Goal: Task Accomplishment & Management: Manage account settings

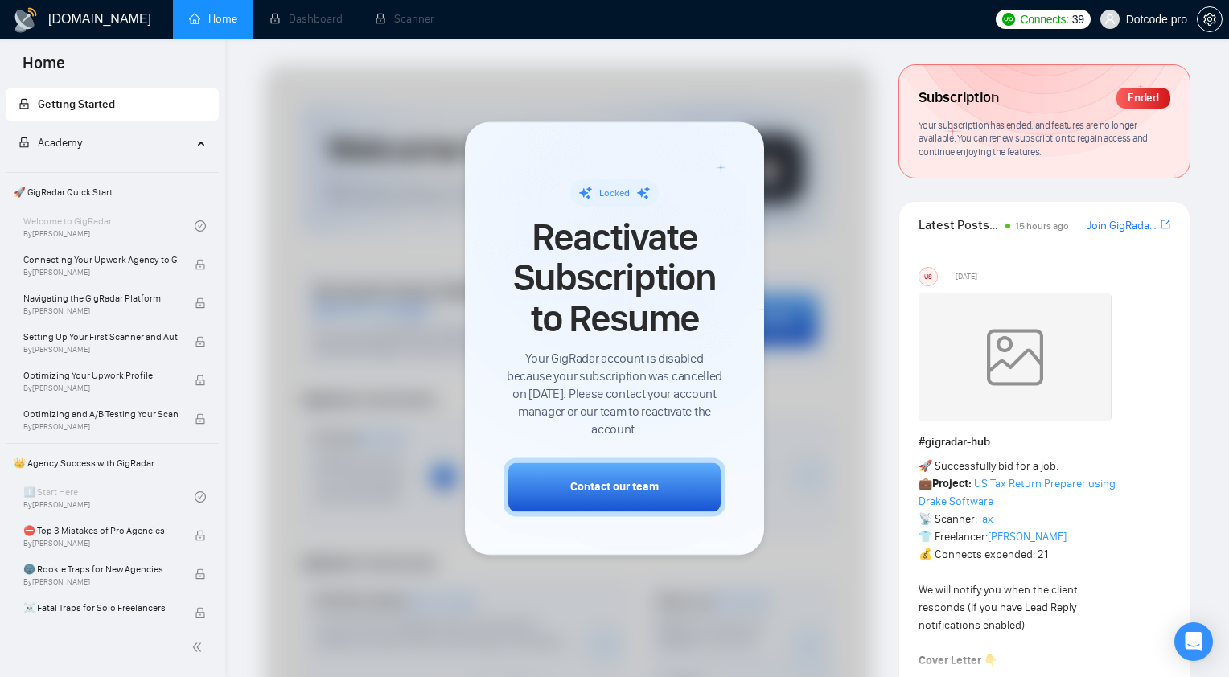
click at [410, 110] on div at bounding box center [568, 496] width 607 height 863
click at [314, 56] on div at bounding box center [614, 338] width 1229 height 677
click at [749, 159] on div "Locked Reactivate Subscription to Resume Your GigRadar account is disabled beca…" at bounding box center [614, 337] width 299 height 433
click at [819, 110] on div at bounding box center [568, 496] width 607 height 863
click at [816, 110] on div at bounding box center [568, 496] width 607 height 863
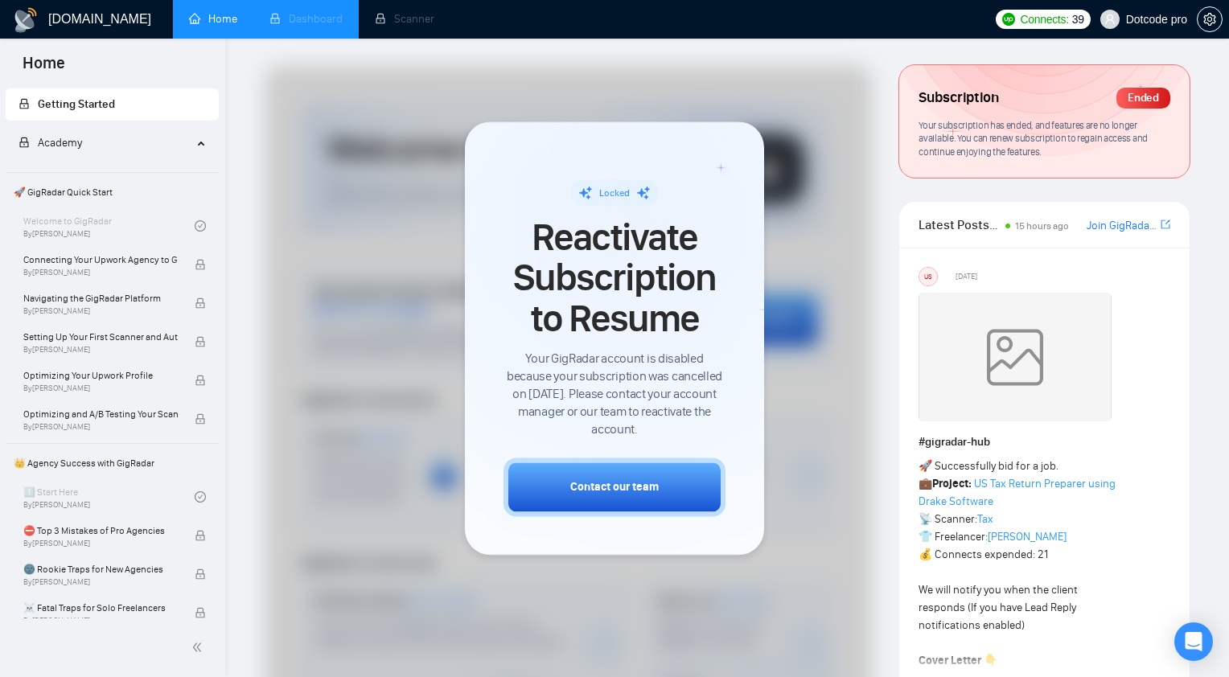
drag, startPoint x: 347, startPoint y: 92, endPoint x: 267, endPoint y: 34, distance: 98.4
click at [345, 92] on div at bounding box center [568, 496] width 607 height 863
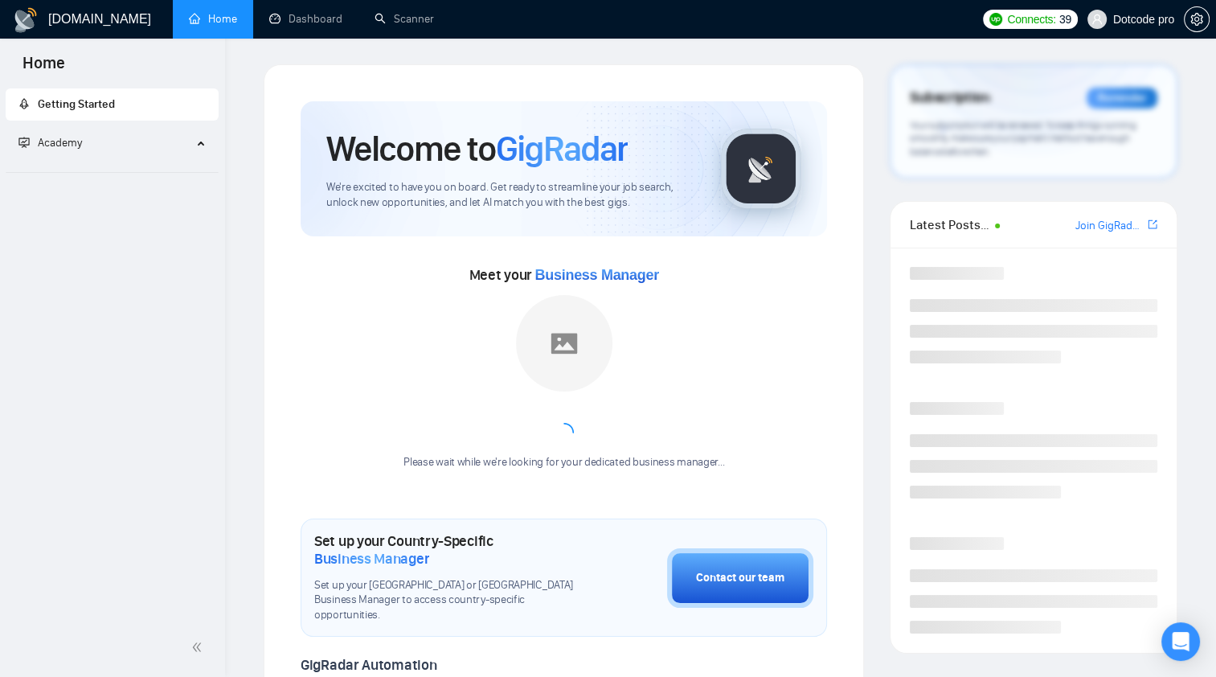
click at [87, 27] on h1 "[DOMAIN_NAME]" at bounding box center [99, 19] width 103 height 39
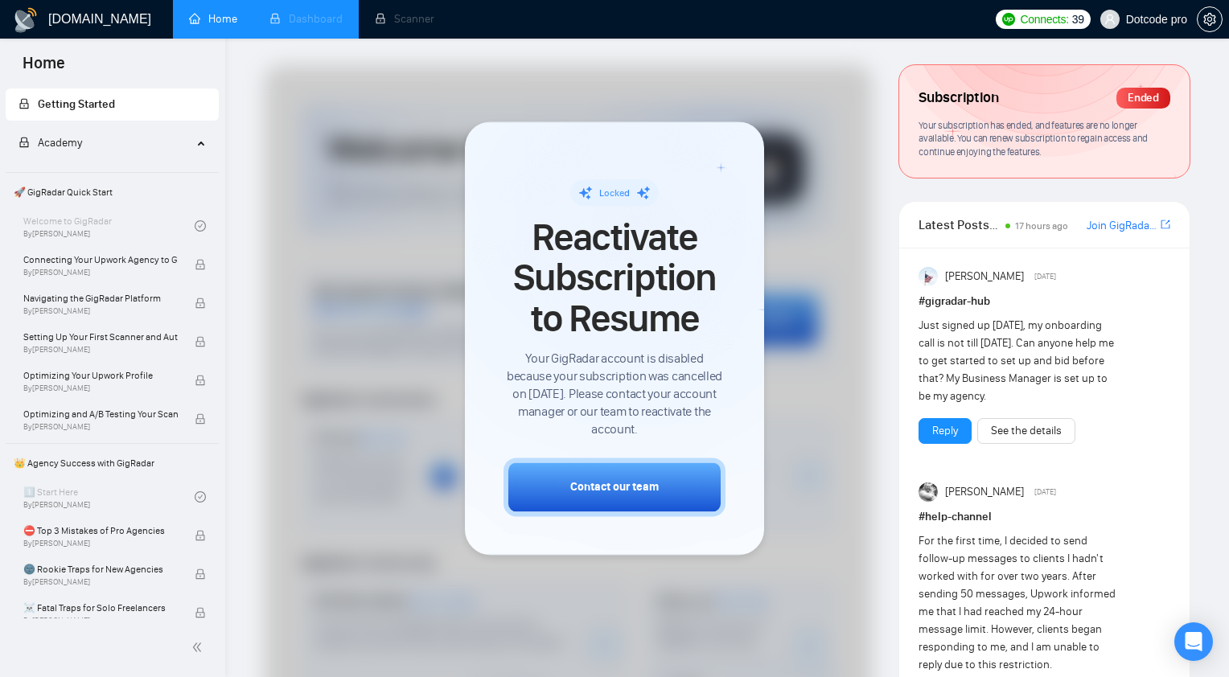
click at [343, 11] on li "Dashboard" at bounding box center [305, 19] width 105 height 39
click at [826, 196] on div at bounding box center [568, 496] width 607 height 863
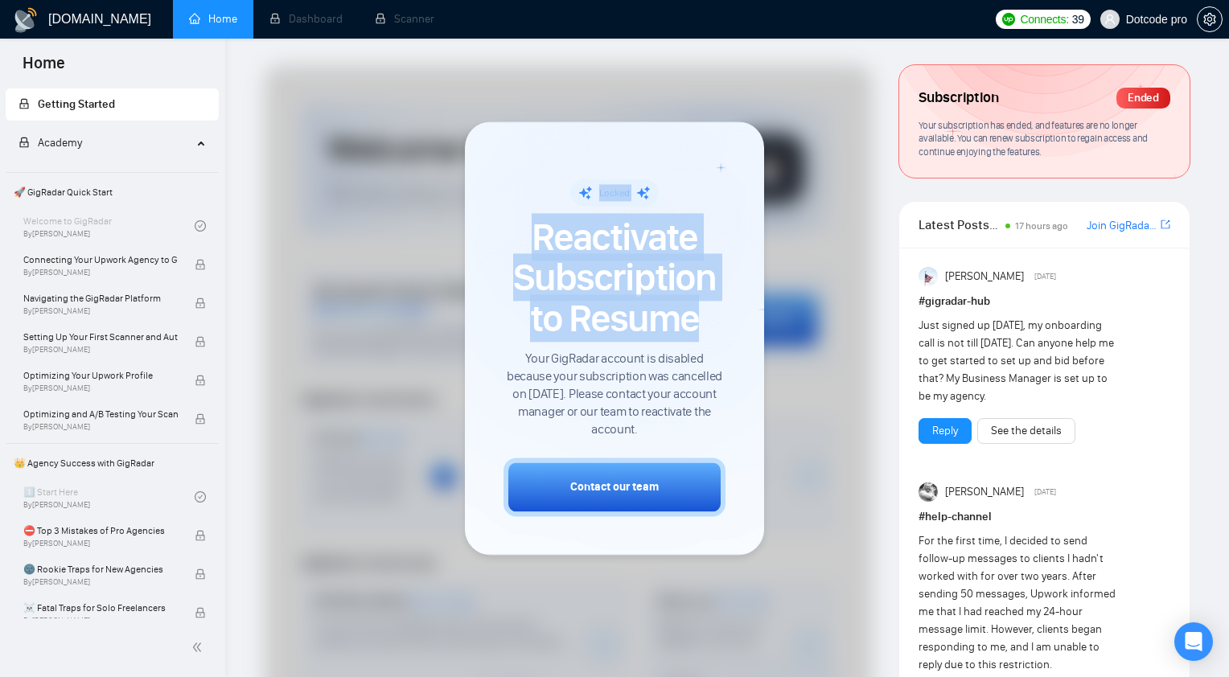
drag, startPoint x: 705, startPoint y: 333, endPoint x: 489, endPoint y: 225, distance: 241.6
click at [489, 225] on div "Locked Reactivate Subscription to Resume Your GigRadar account is disabled beca…" at bounding box center [614, 337] width 299 height 433
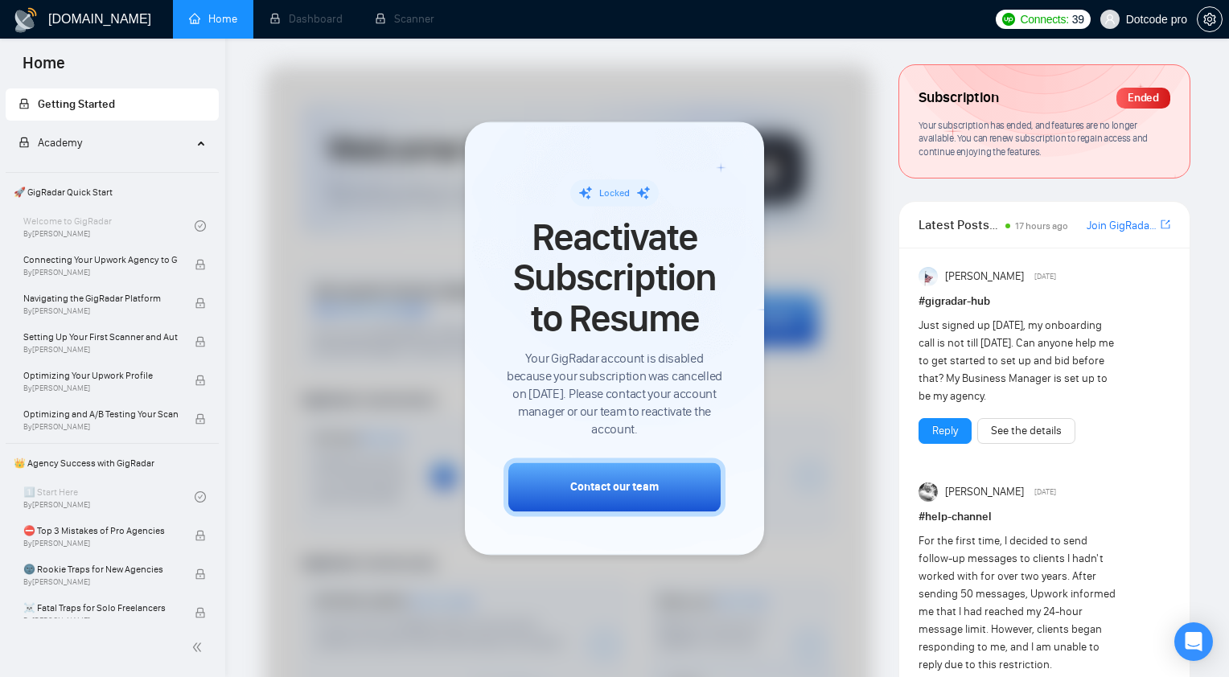
click at [777, 146] on div at bounding box center [568, 496] width 607 height 863
